Goal: Information Seeking & Learning: Learn about a topic

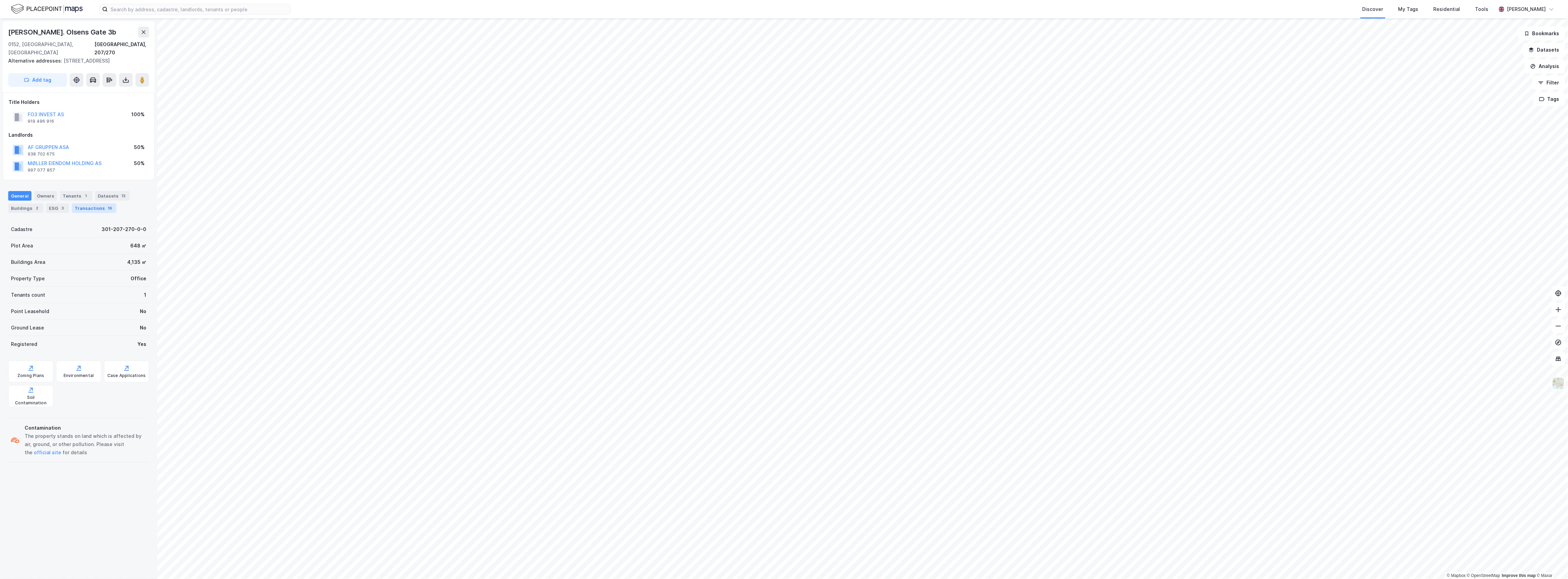
click at [107, 204] on div "16" at bounding box center [110, 207] width 7 height 7
